Goal: Information Seeking & Learning: Learn about a topic

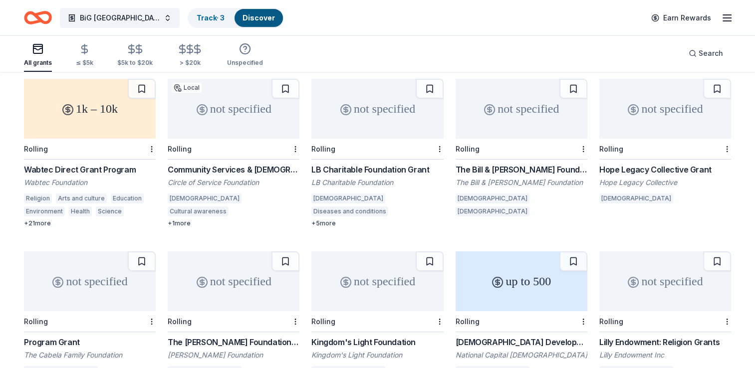
scroll to position [150, 0]
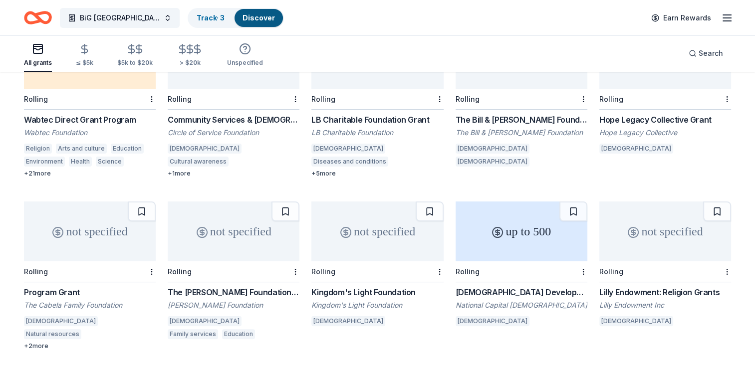
click at [48, 342] on div "+ 2 more" at bounding box center [90, 346] width 132 height 8
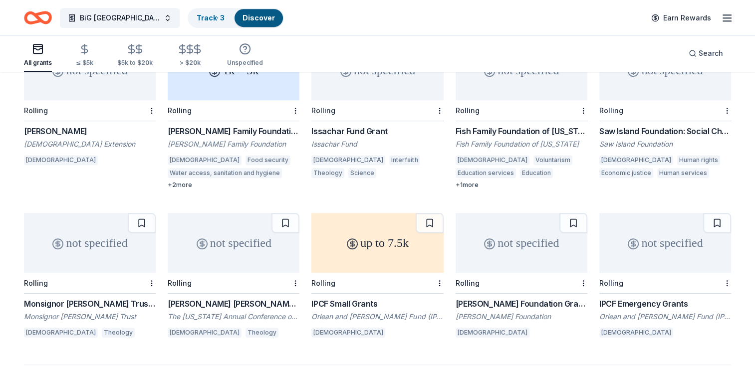
scroll to position [499, 0]
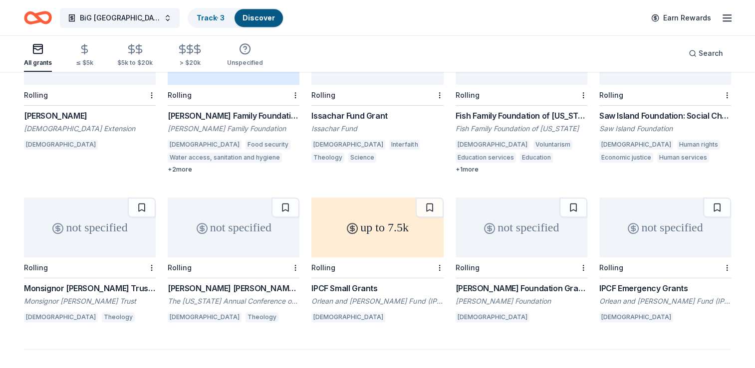
click at [509, 218] on div "not specified" at bounding box center [522, 228] width 132 height 60
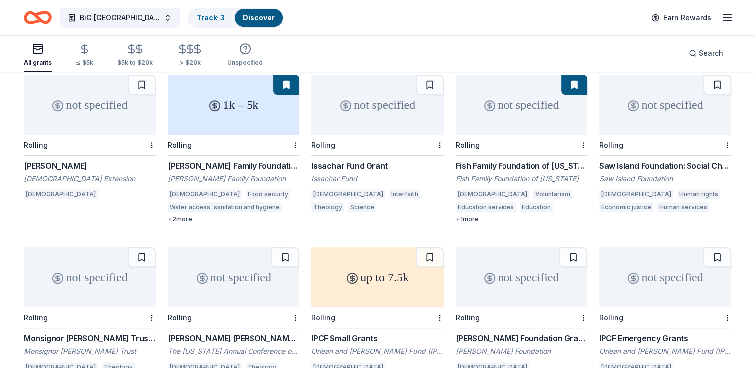
scroll to position [399, 0]
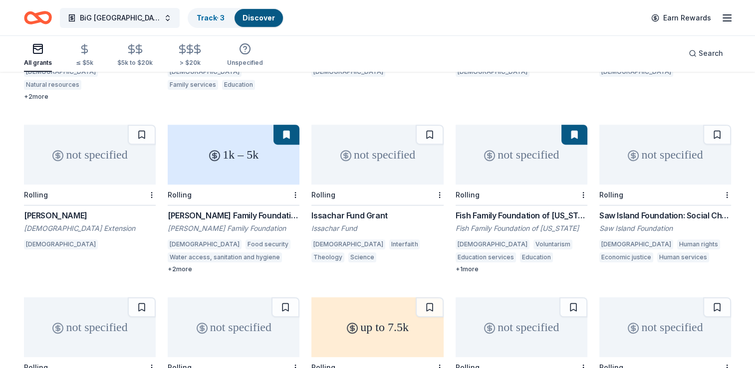
click at [467, 266] on div "+ 1 more" at bounding box center [522, 270] width 132 height 8
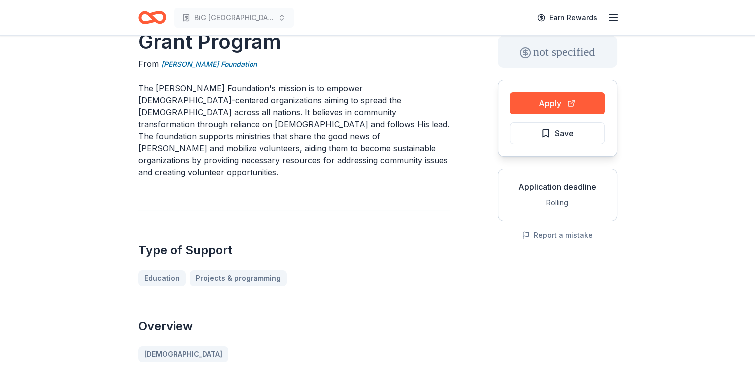
scroll to position [50, 0]
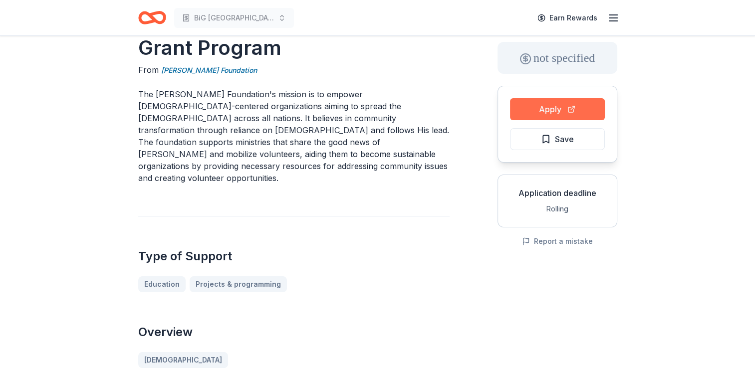
click at [577, 107] on button "Apply" at bounding box center [557, 109] width 95 height 22
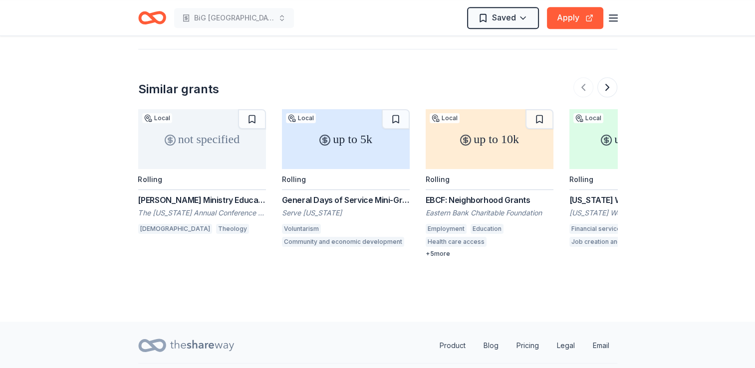
scroll to position [1048, 0]
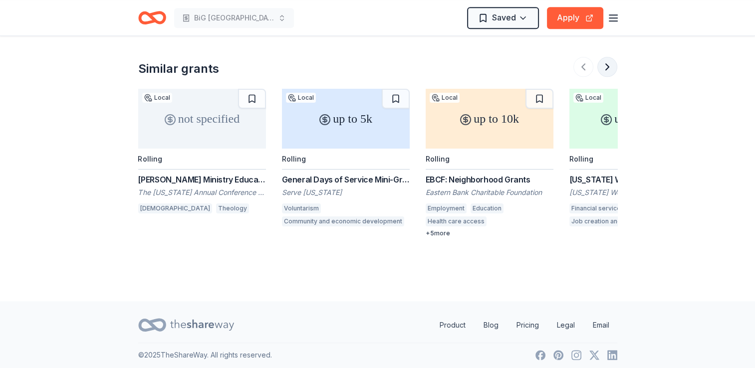
drag, startPoint x: 611, startPoint y: 64, endPoint x: 606, endPoint y: 61, distance: 6.1
click at [609, 62] on button at bounding box center [608, 67] width 20 height 20
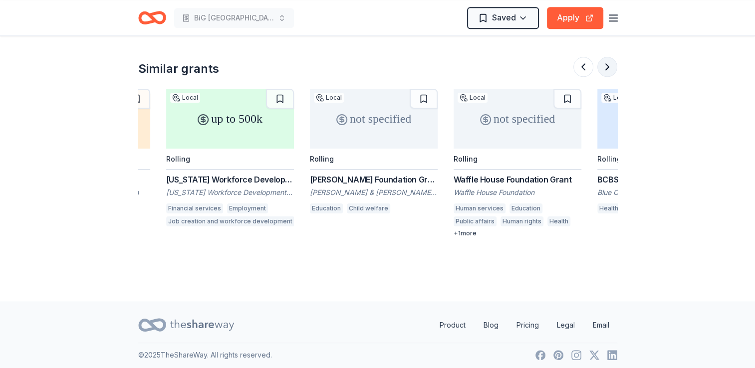
scroll to position [0, 431]
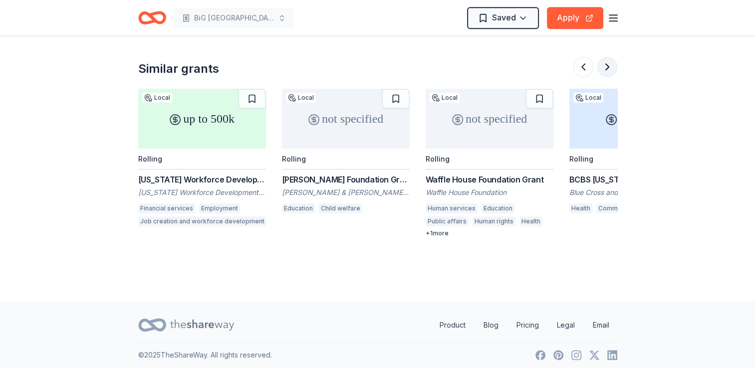
click at [606, 61] on button at bounding box center [608, 67] width 20 height 20
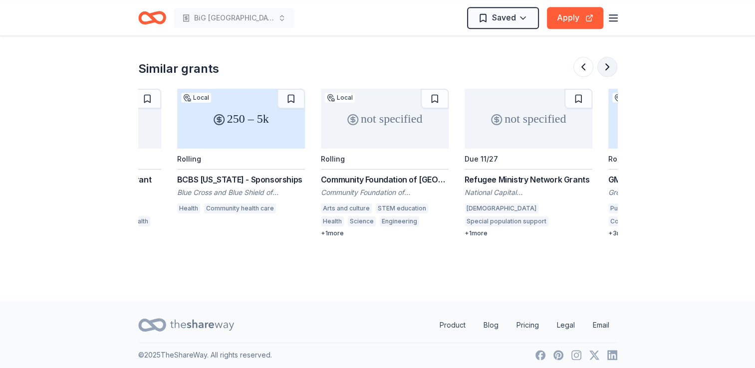
scroll to position [0, 863]
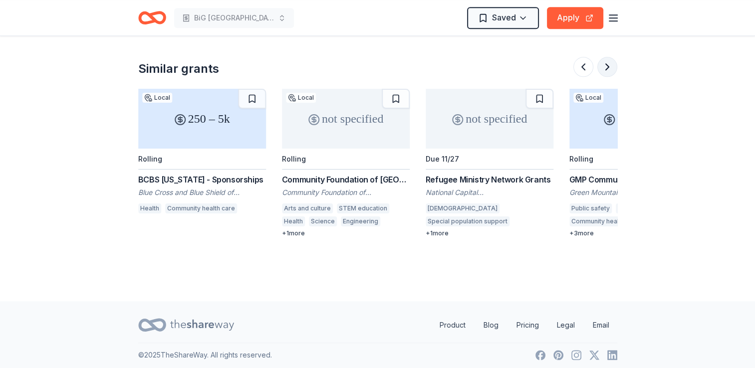
click at [612, 63] on button at bounding box center [608, 67] width 20 height 20
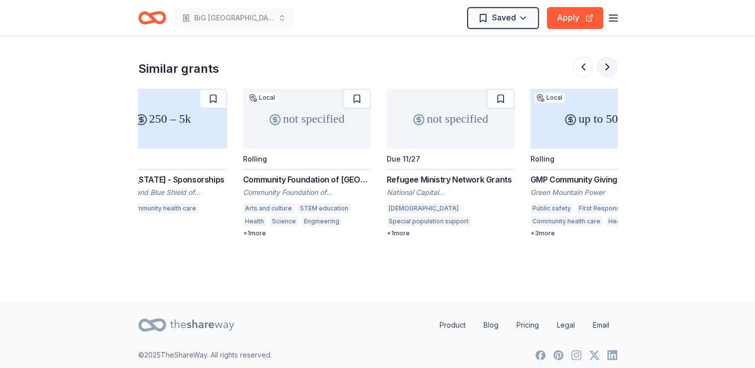
scroll to position [0, 943]
